Goal: Navigation & Orientation: Find specific page/section

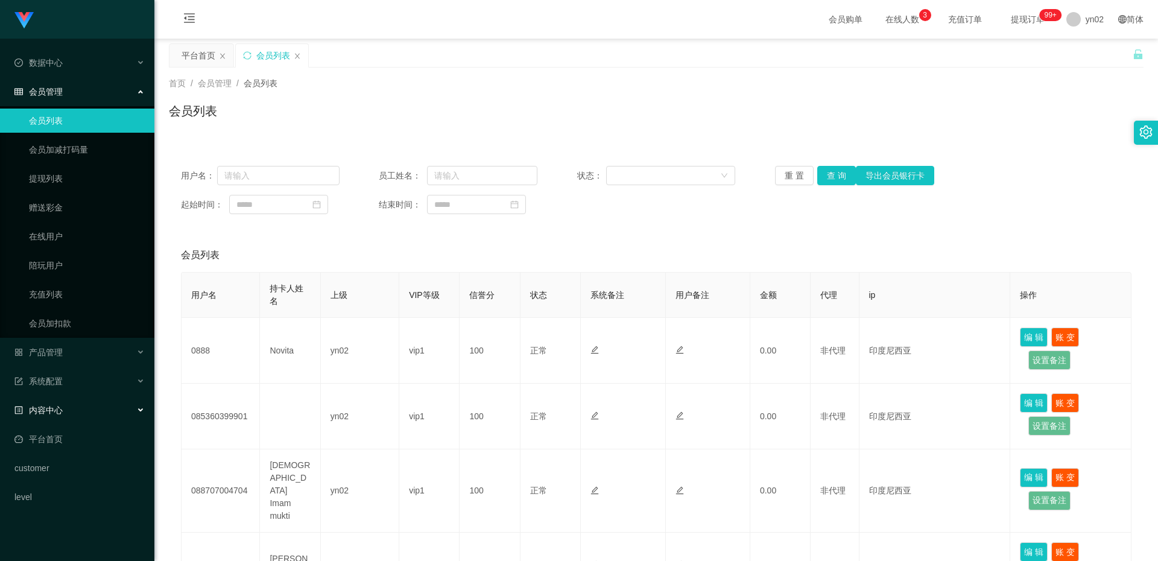
scroll to position [246, 0]
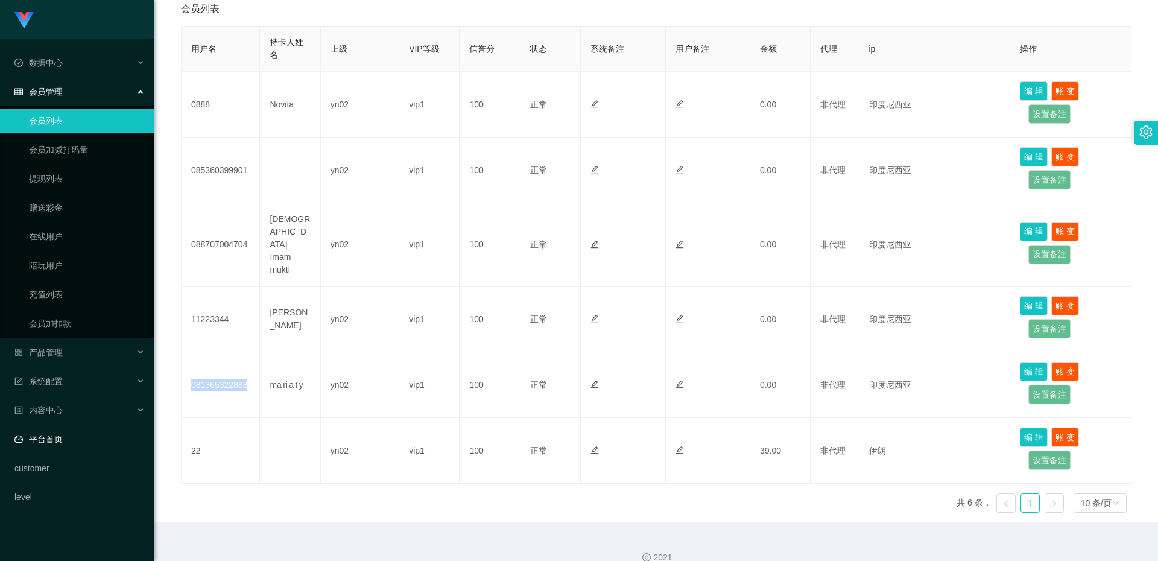
click at [52, 433] on link "平台首页" at bounding box center [79, 439] width 130 height 24
